Goal: Task Accomplishment & Management: Manage account settings

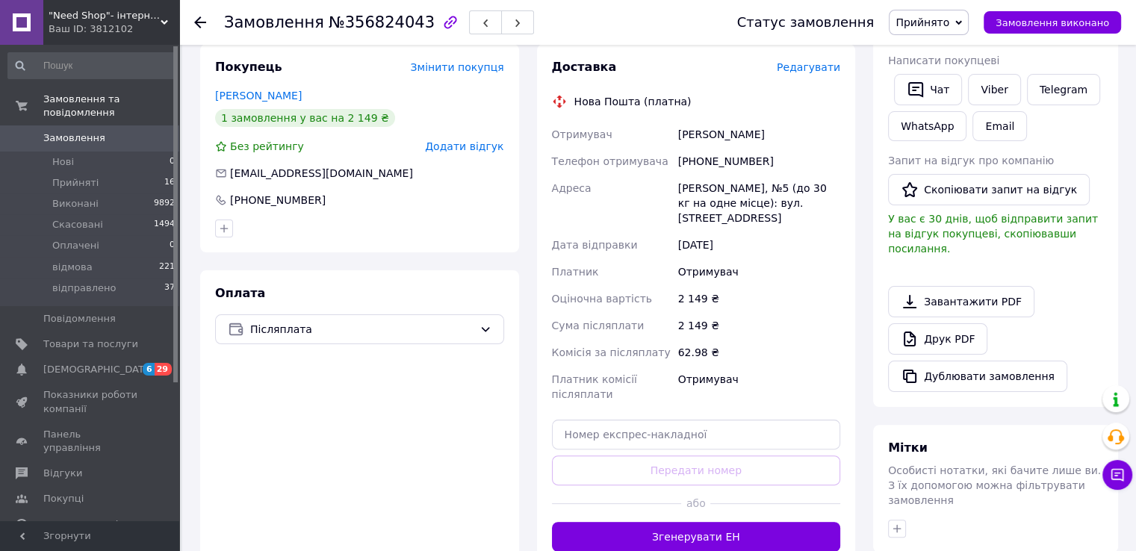
scroll to position [288, 0]
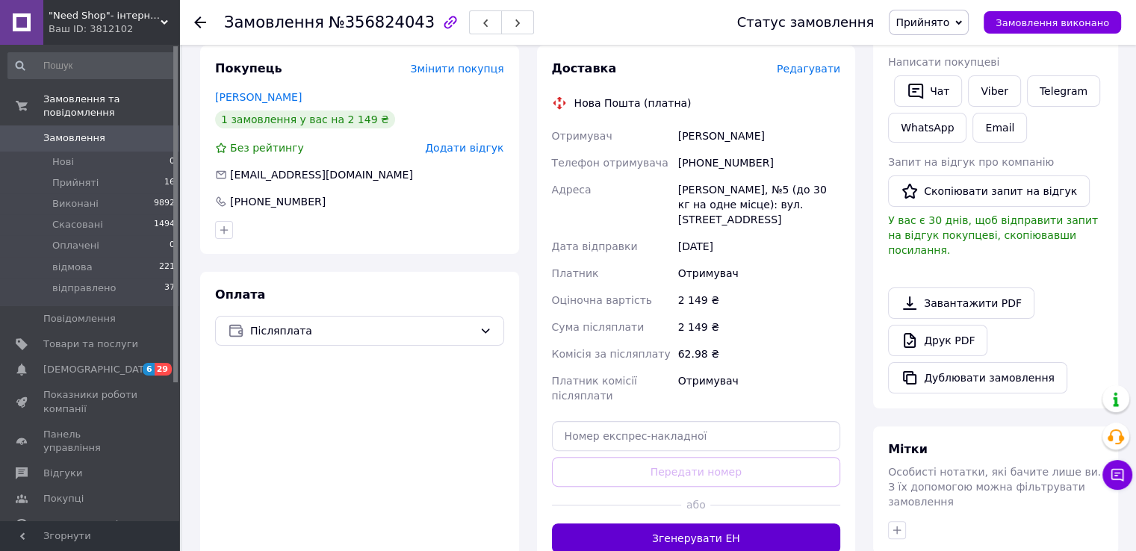
click at [602, 527] on button "Згенерувати ЕН" at bounding box center [696, 539] width 289 height 30
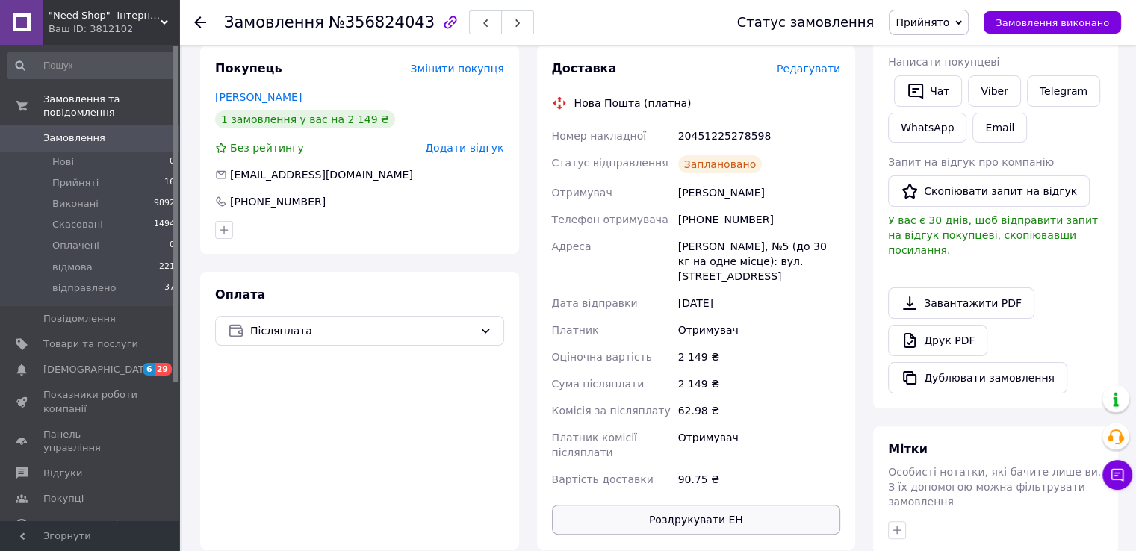
click at [751, 505] on button "Роздрукувати ЕН" at bounding box center [696, 520] width 289 height 30
click at [64, 176] on span "Прийняті" at bounding box center [75, 182] width 46 height 13
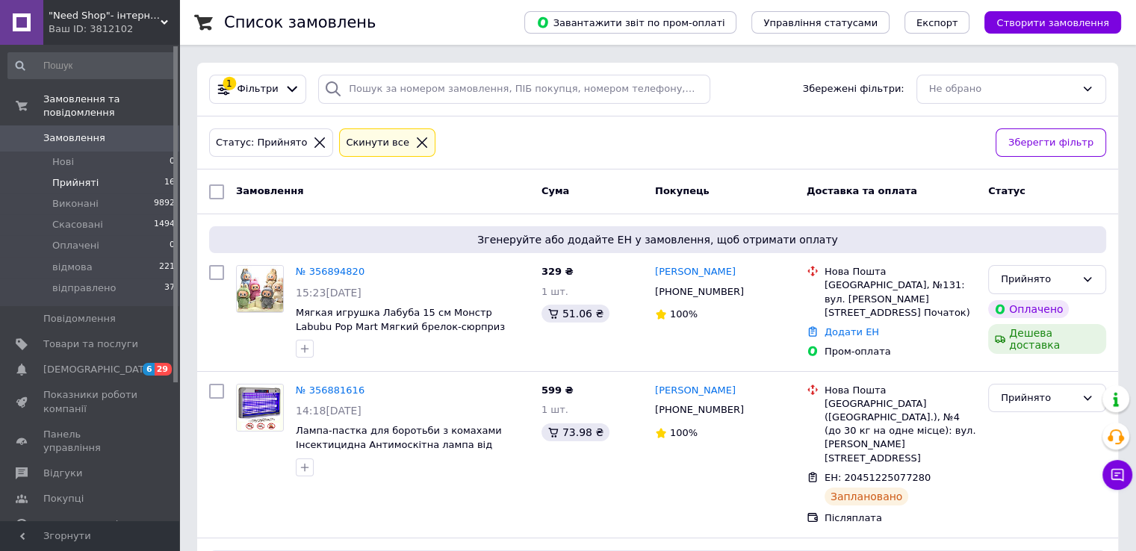
click at [64, 176] on span "Прийняті" at bounding box center [75, 182] width 46 height 13
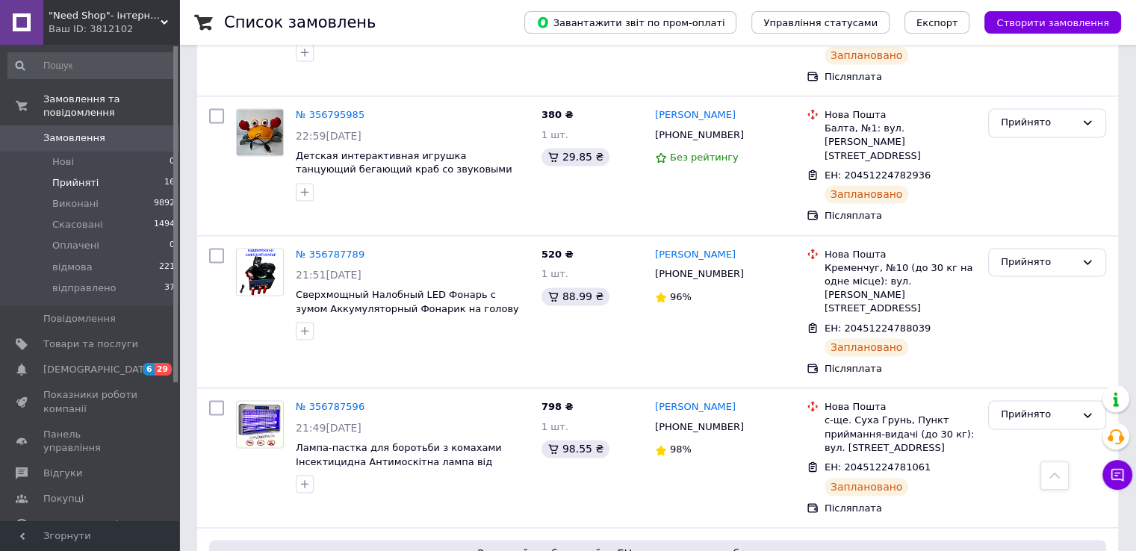
scroll to position [2128, 0]
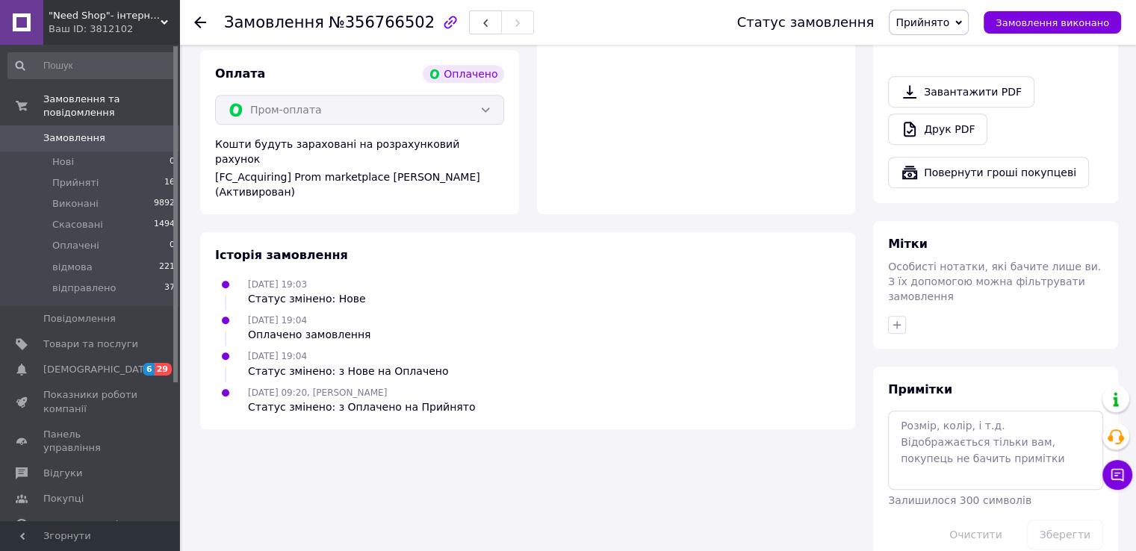
scroll to position [926, 0]
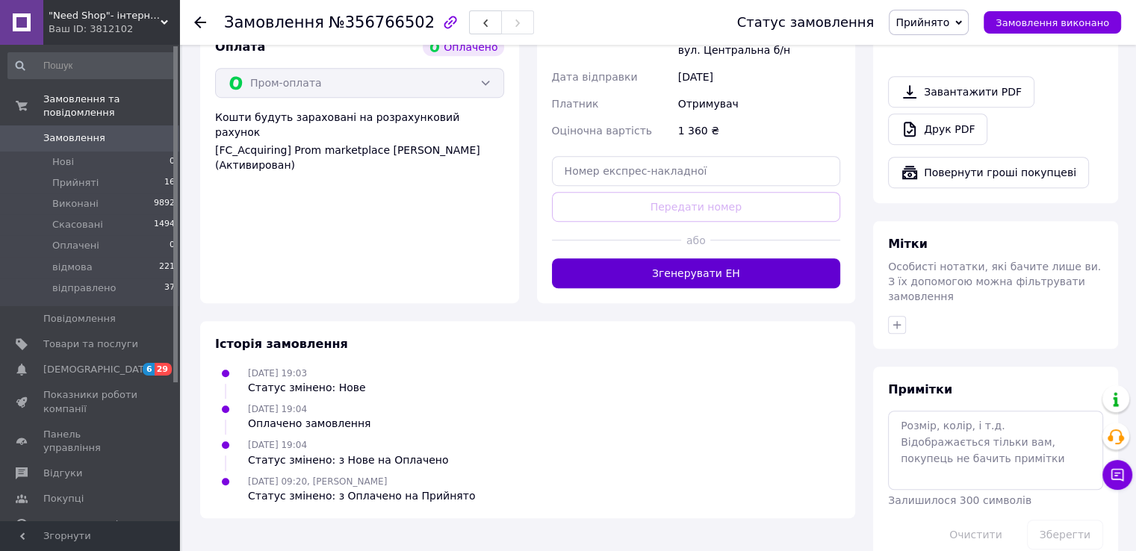
click at [707, 276] on button "Згенерувати ЕН" at bounding box center [696, 273] width 289 height 30
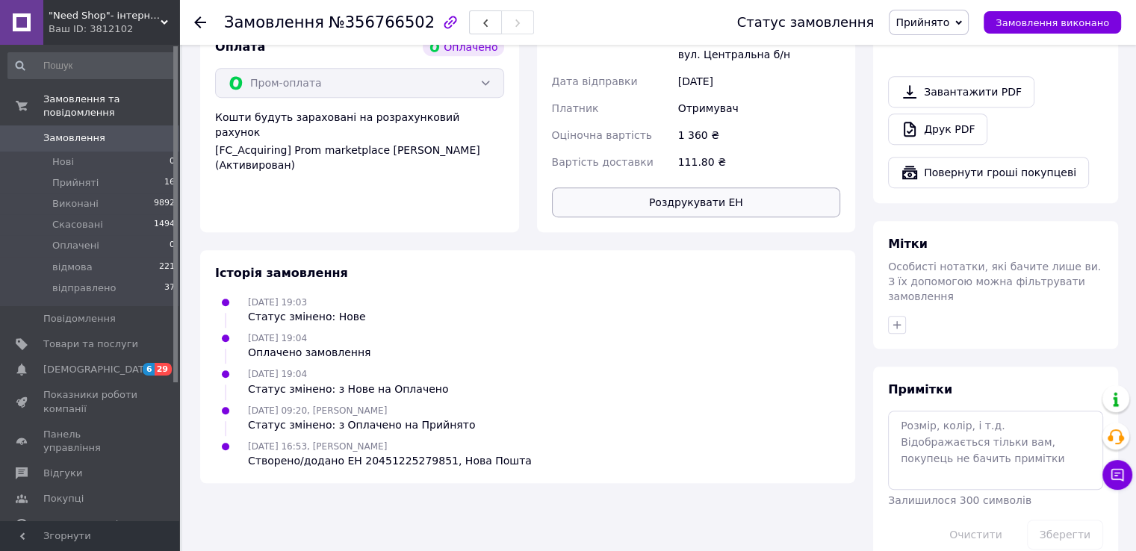
click at [630, 210] on button "Роздрукувати ЕН" at bounding box center [696, 202] width 289 height 30
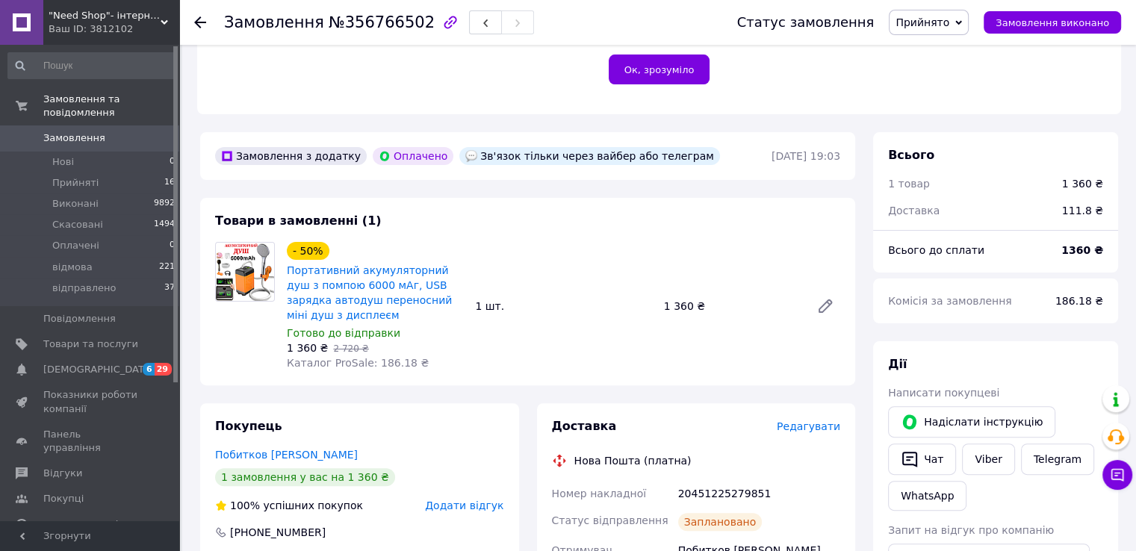
scroll to position [356, 0]
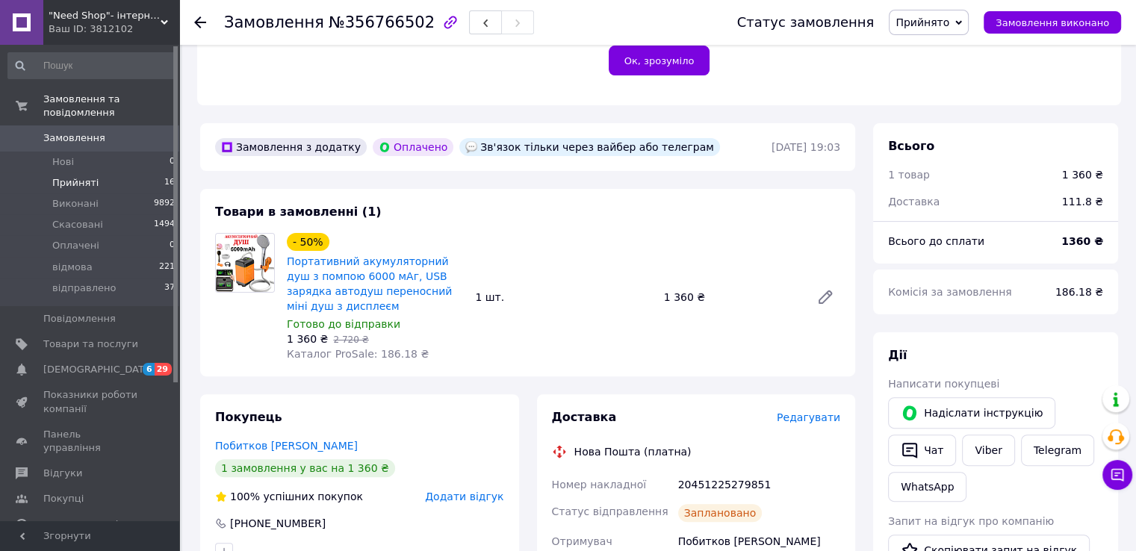
click at [67, 176] on span "Прийняті" at bounding box center [75, 182] width 46 height 13
